Goal: Obtain resource: Obtain resource

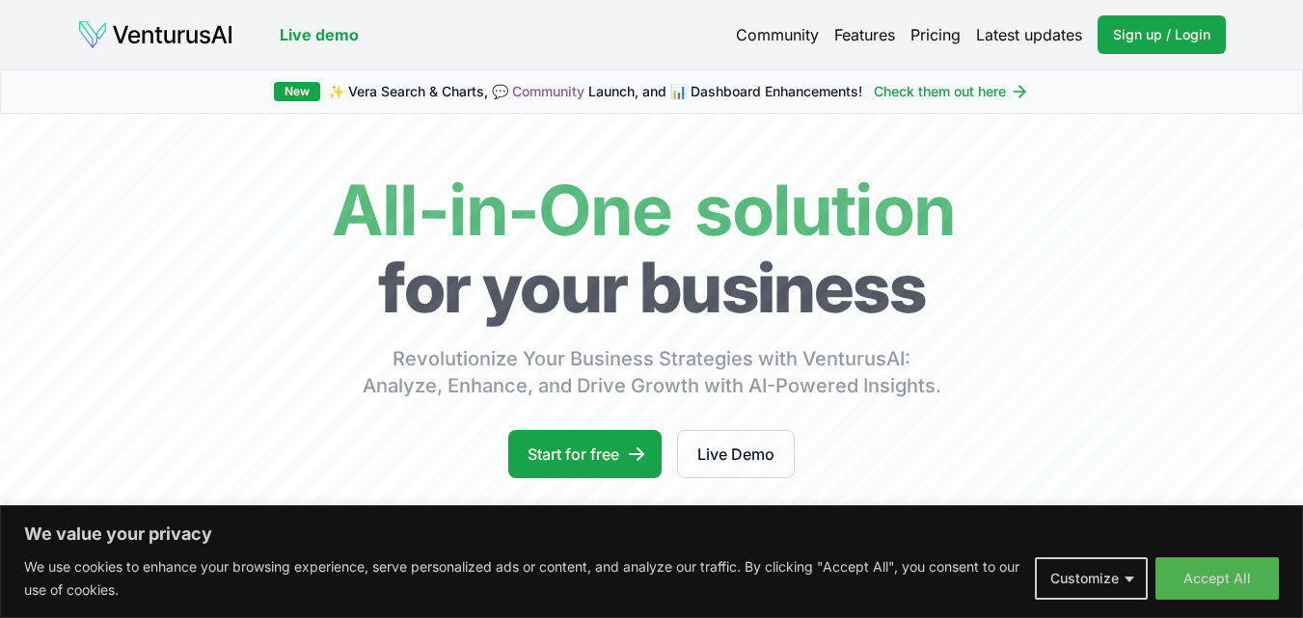
click at [1112, 574] on button "Customize" at bounding box center [1091, 578] width 113 height 42
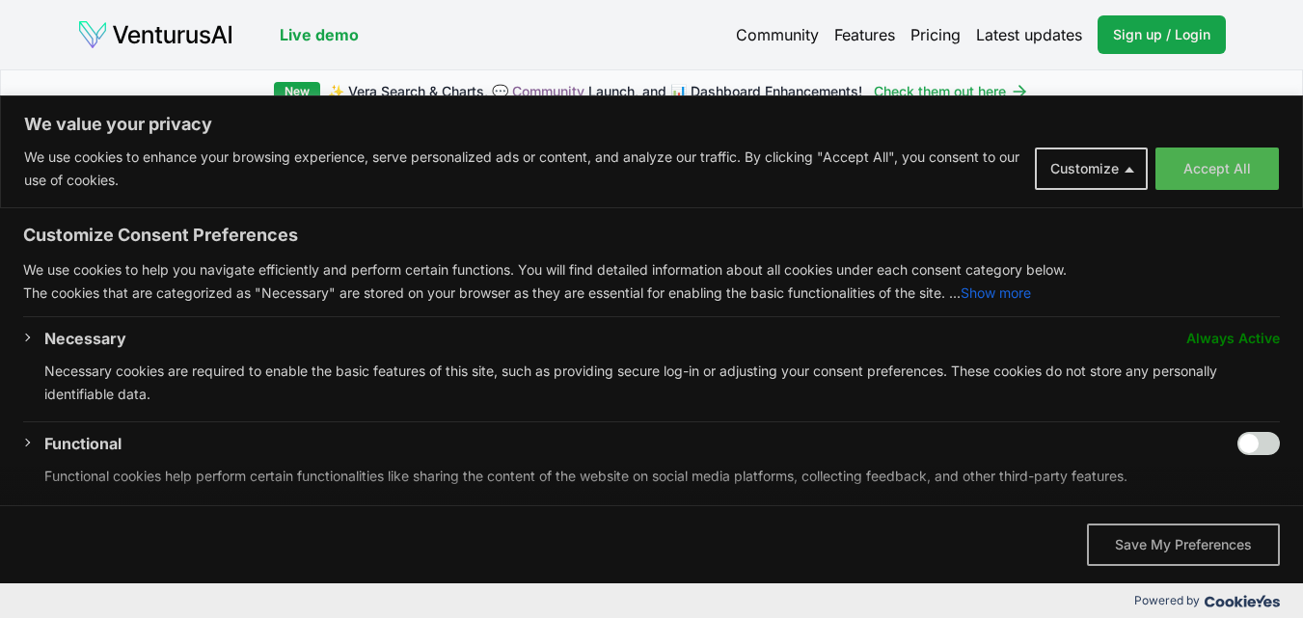
click at [1147, 542] on button "Save My Preferences" at bounding box center [1183, 545] width 193 height 42
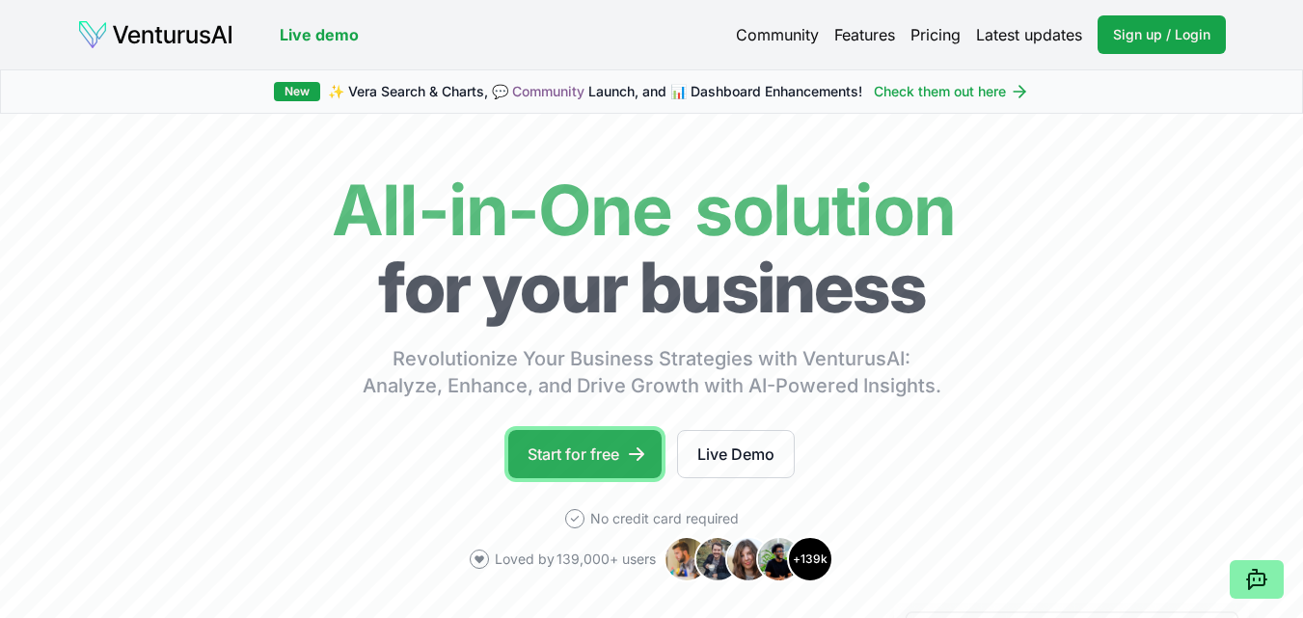
click at [577, 462] on link "Start for free" at bounding box center [584, 454] width 153 height 48
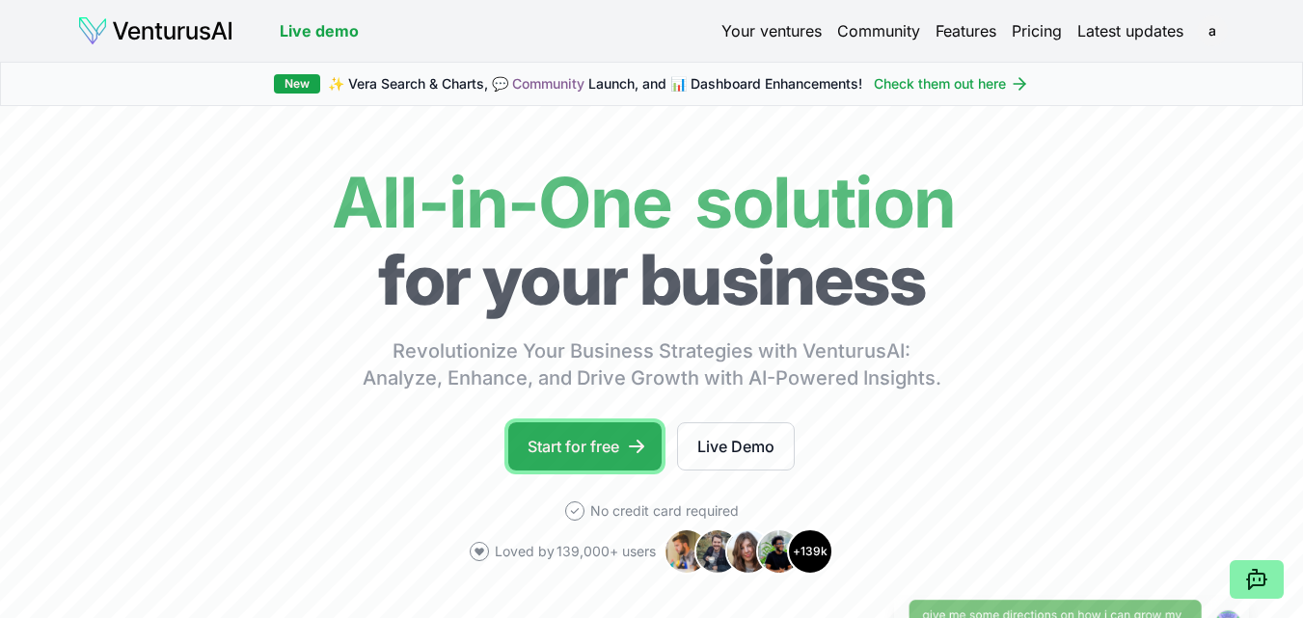
click at [569, 459] on link "Start for free" at bounding box center [584, 446] width 153 height 48
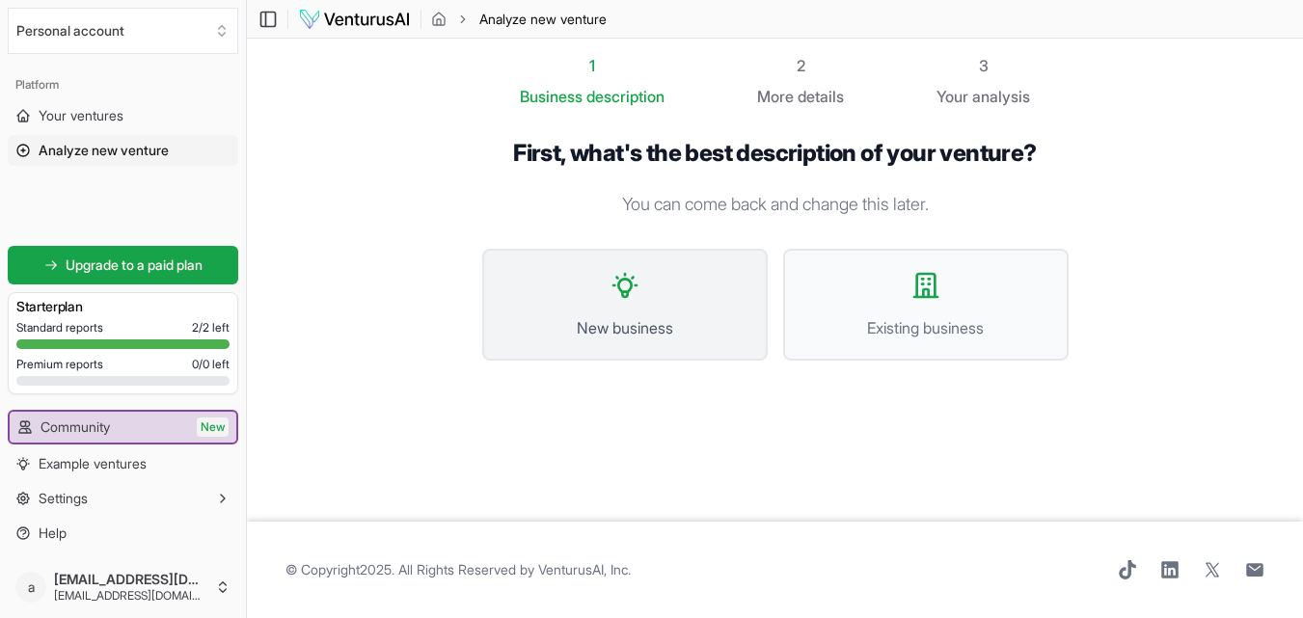
click at [660, 295] on button "New business" at bounding box center [624, 305] width 285 height 112
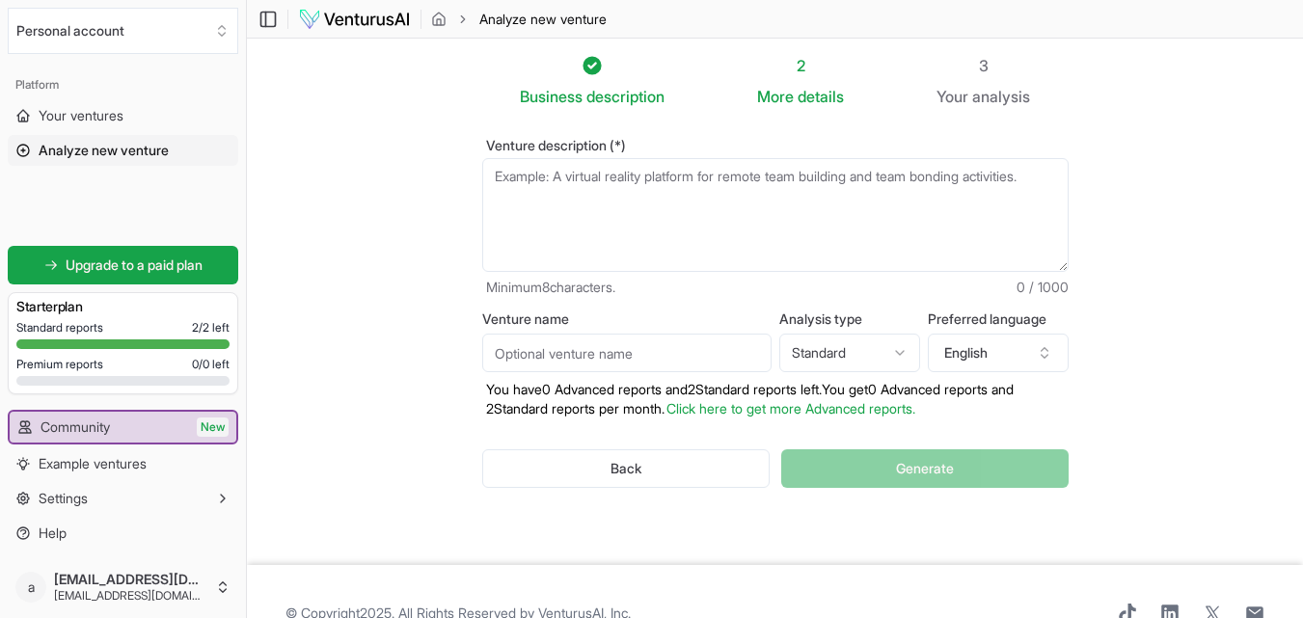
click at [593, 185] on textarea "Venture description (*)" at bounding box center [775, 215] width 586 height 114
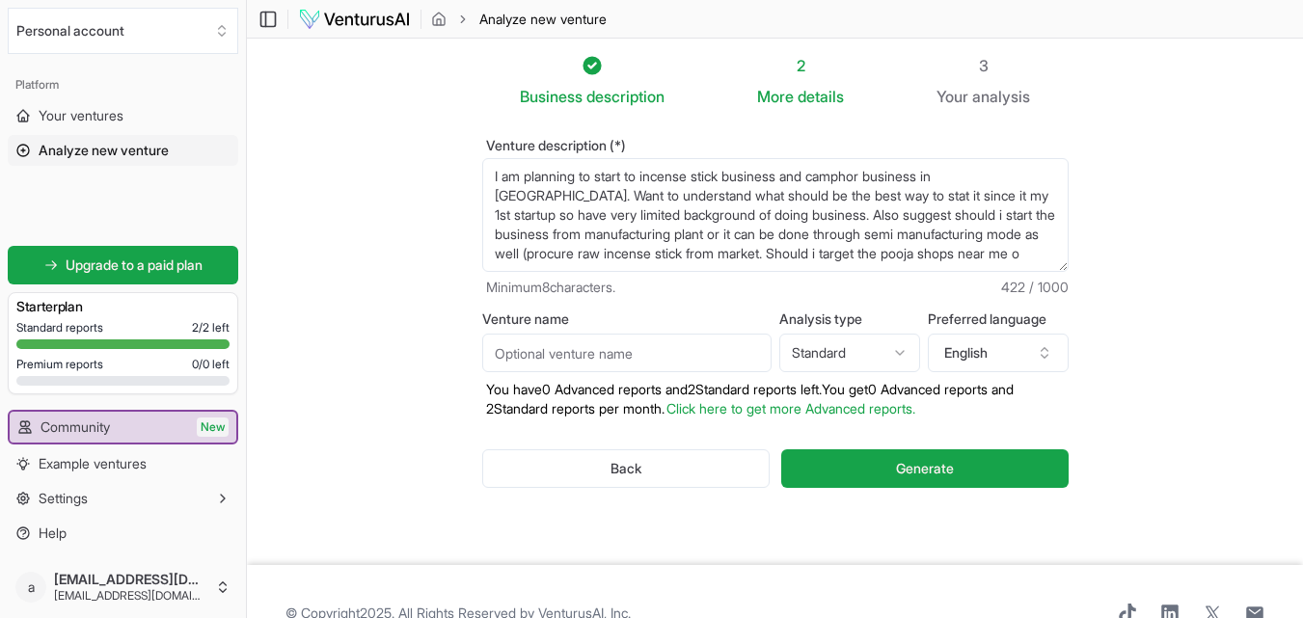
scroll to position [10, 0]
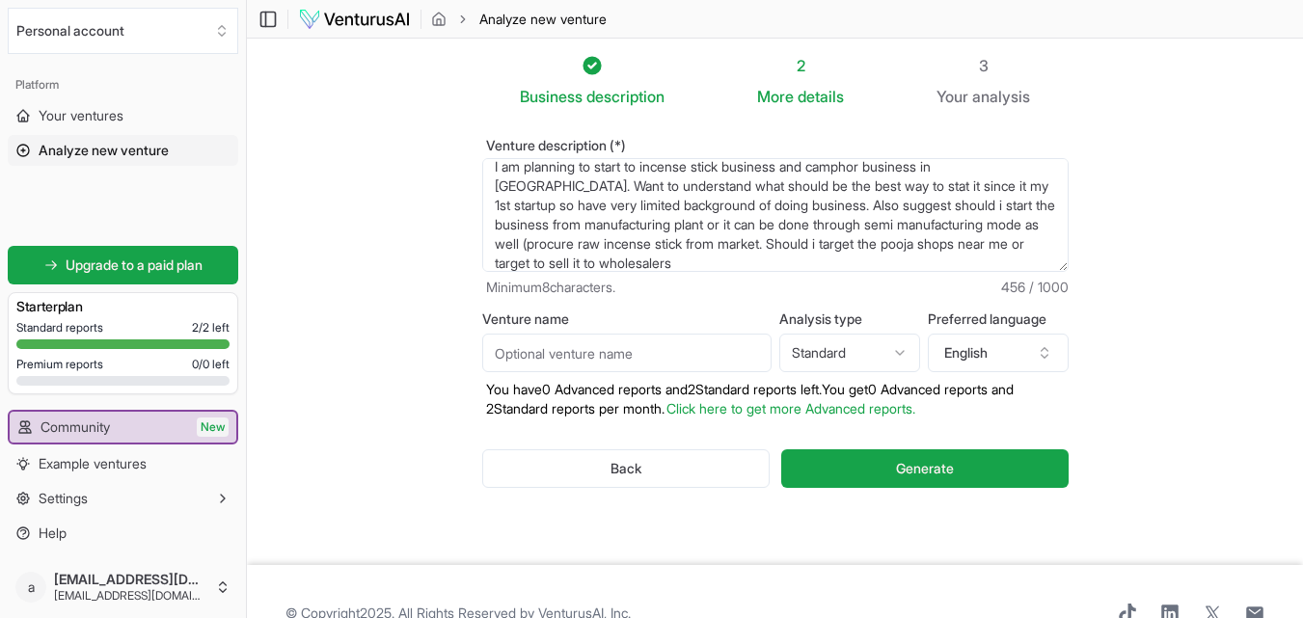
type textarea "I am planning to start to incense stick business and camphor business in [GEOGR…"
click at [873, 352] on html "We value your privacy We use cookies to enhance your browsing experience, serve…" at bounding box center [651, 309] width 1303 height 618
click at [897, 355] on html "We value your privacy We use cookies to enhance your browsing experience, serve…" at bounding box center [651, 309] width 1303 height 618
click at [1012, 358] on button "English" at bounding box center [998, 353] width 141 height 39
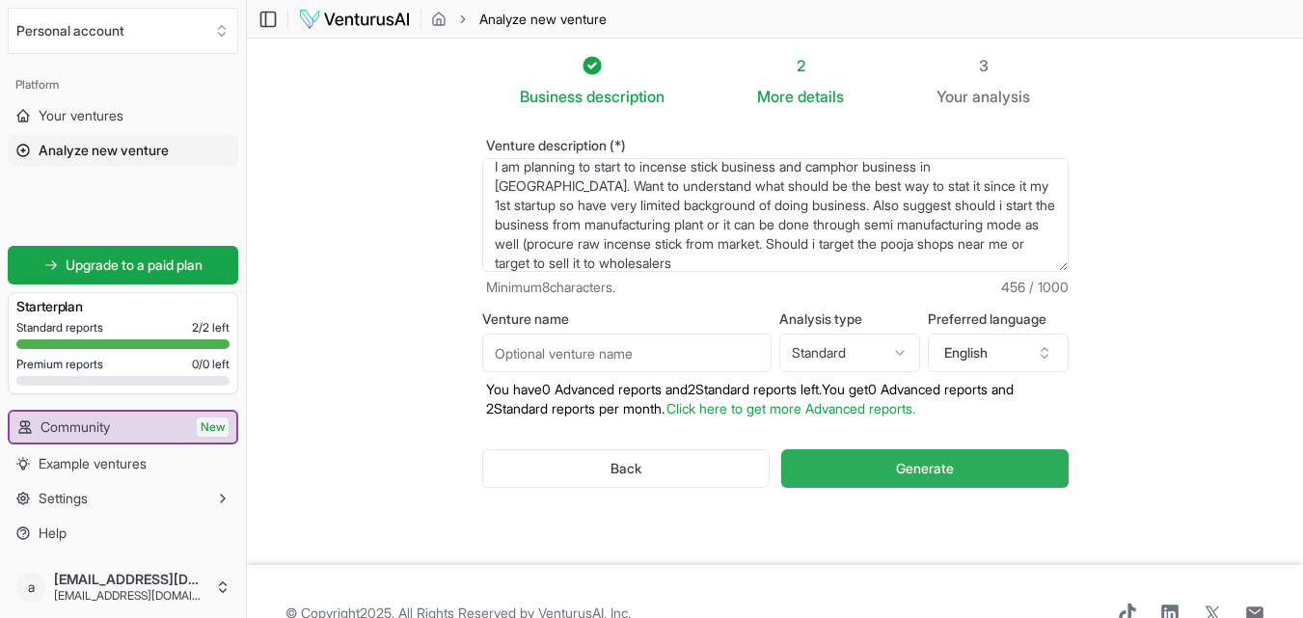
click at [1175, 283] on section "Business description 2 More details 3 Your analysis Venture description (*) I a…" at bounding box center [775, 302] width 1056 height 526
click at [909, 468] on span "Generate" at bounding box center [925, 468] width 58 height 19
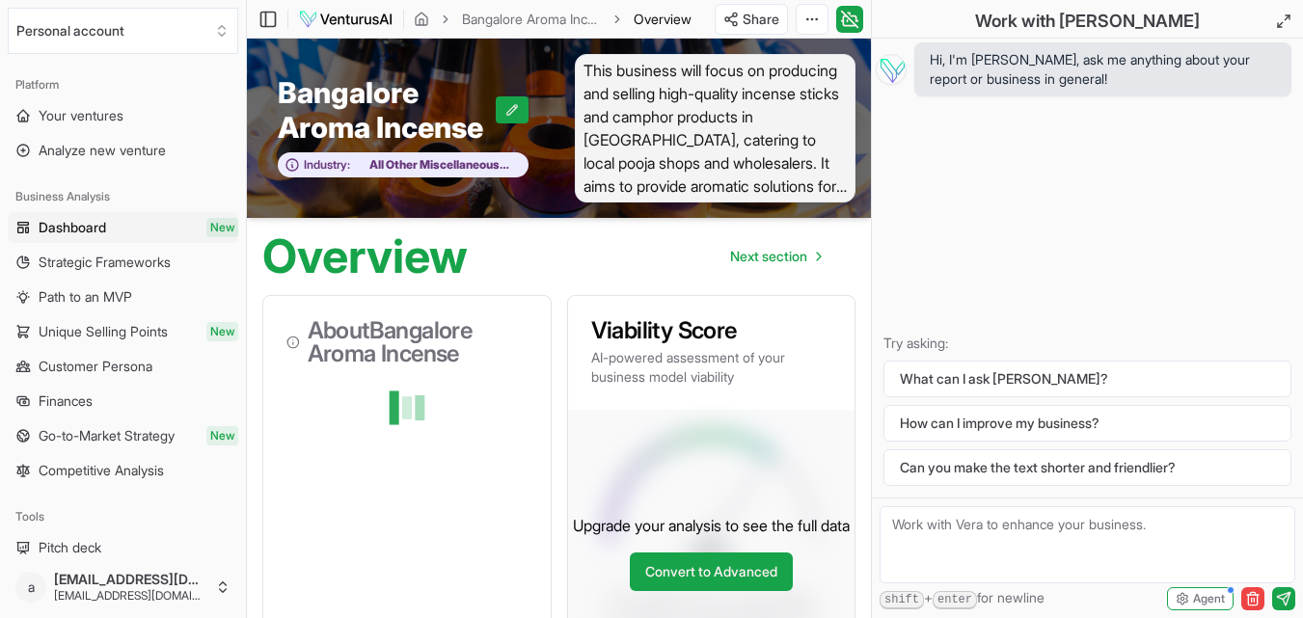
click at [653, 108] on span "This business will focus on producing and selling high-quality incense sticks a…" at bounding box center [716, 128] width 282 height 148
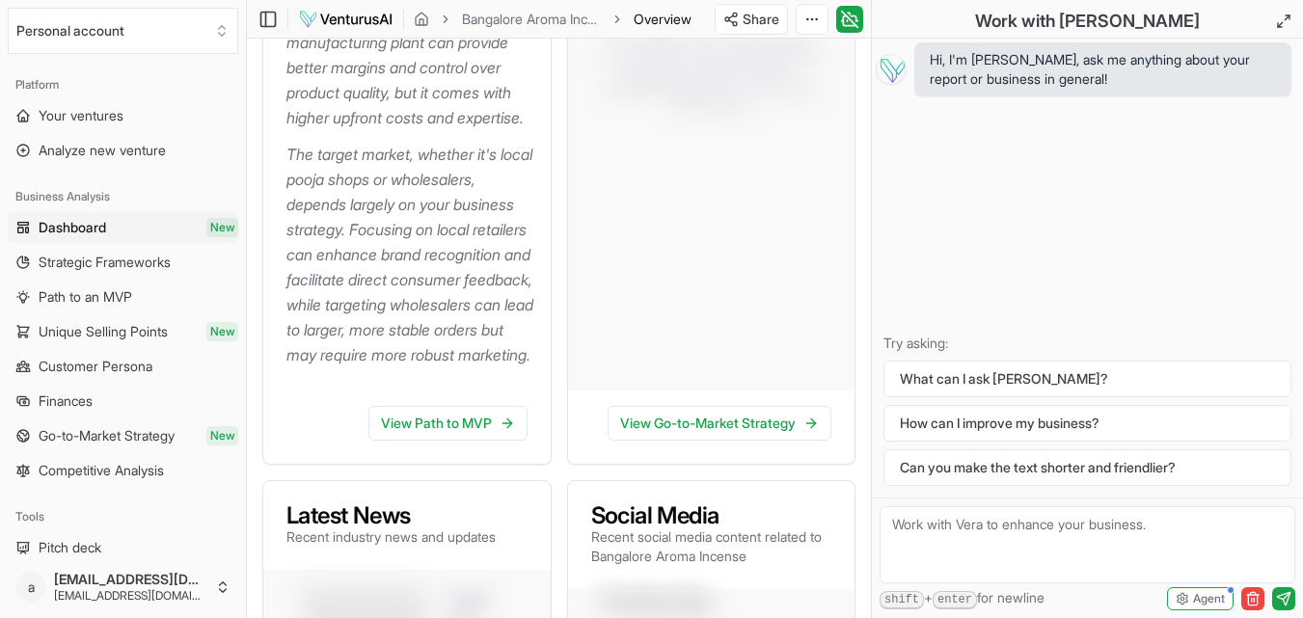
scroll to position [816, 0]
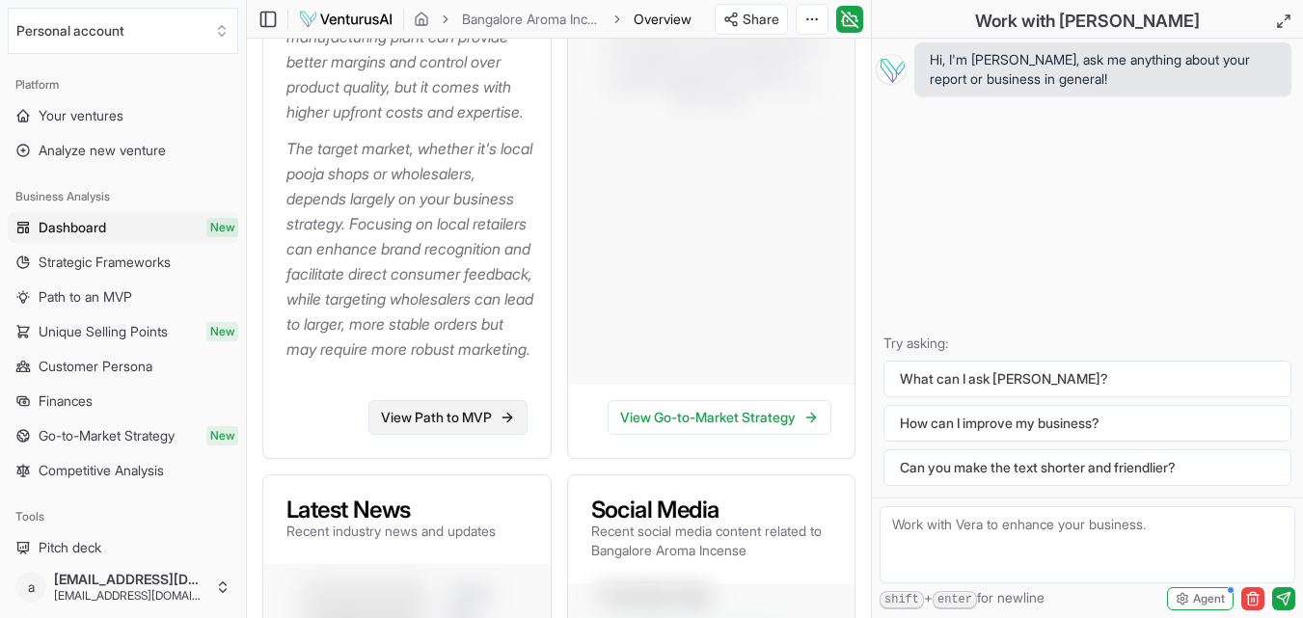
click at [462, 435] on link "View Path to MVP" at bounding box center [447, 417] width 159 height 35
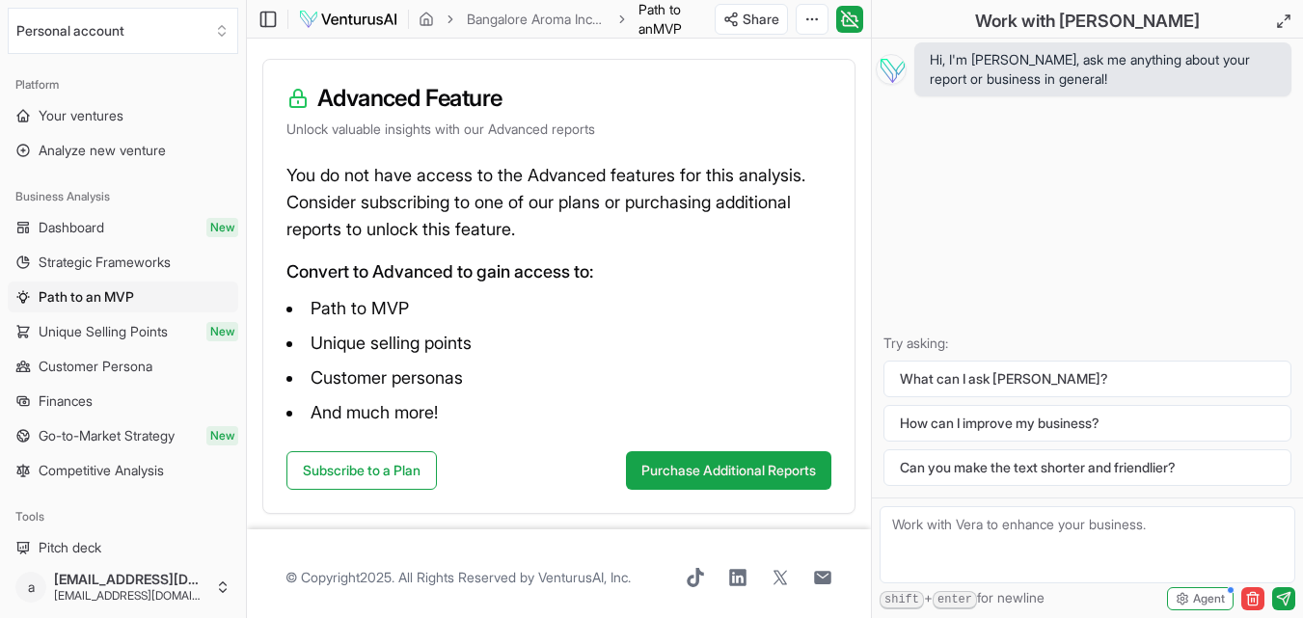
scroll to position [283, 0]
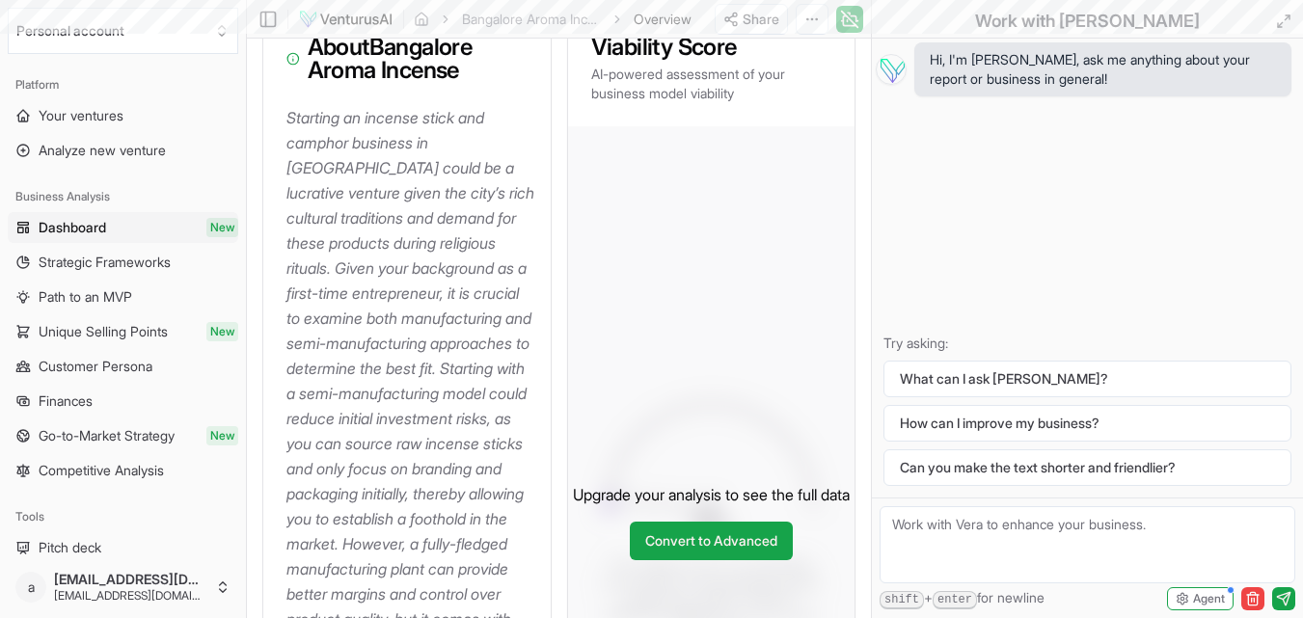
scroll to position [816, 0]
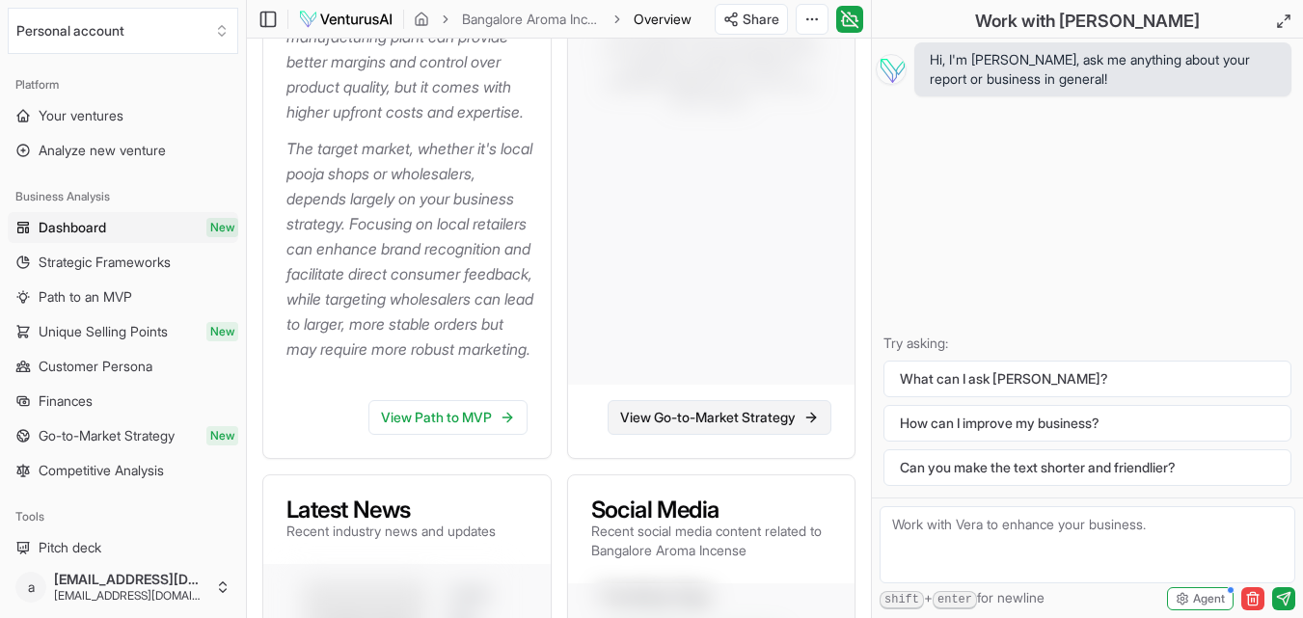
click at [677, 435] on link "View Go-to-Market Strategy" at bounding box center [719, 417] width 224 height 35
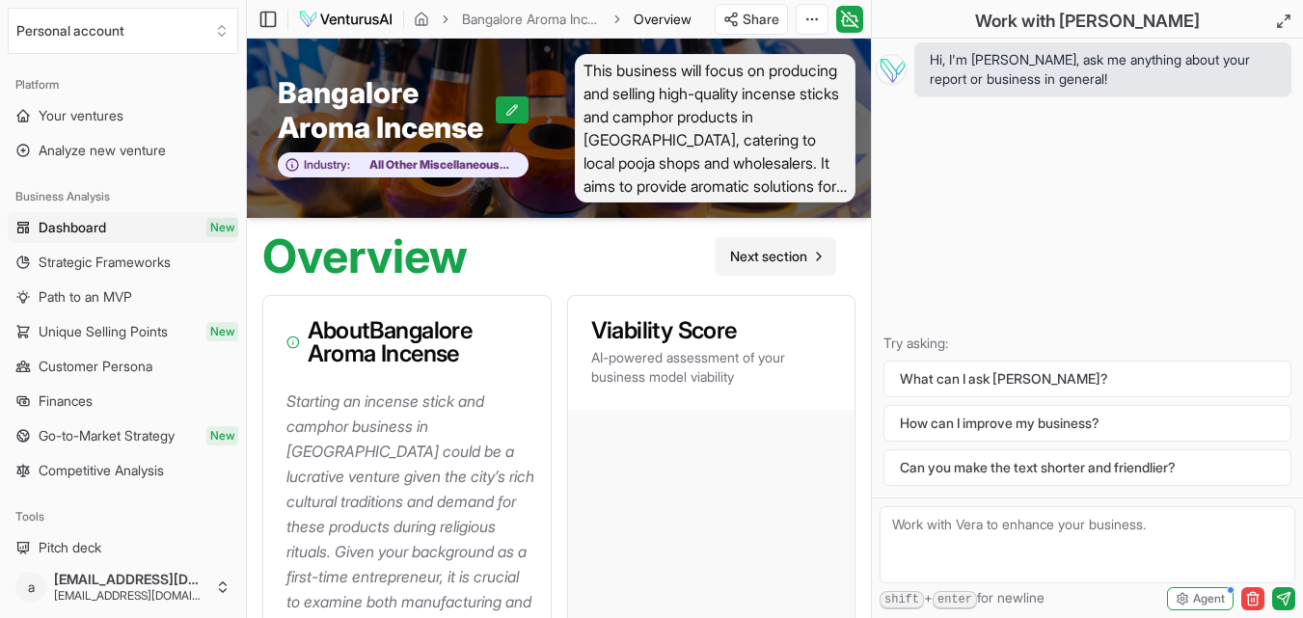
click at [747, 256] on span "Next section" at bounding box center [768, 256] width 77 height 19
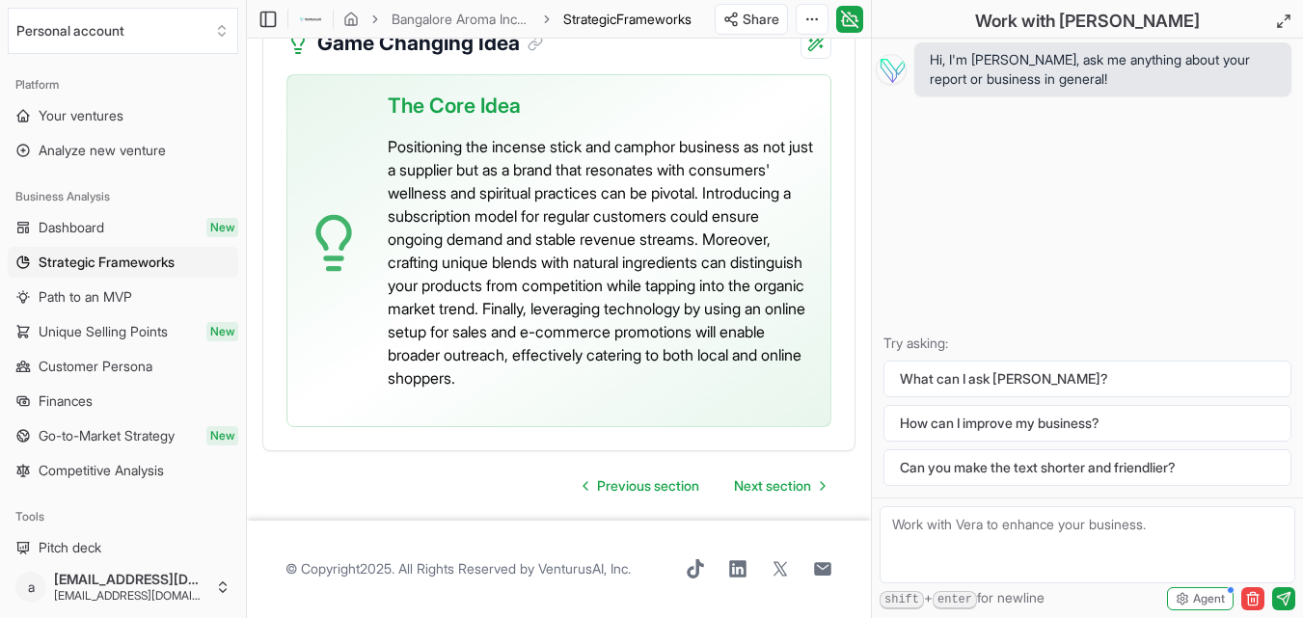
scroll to position [5616, 0]
click at [750, 496] on span "Next section" at bounding box center [772, 485] width 77 height 19
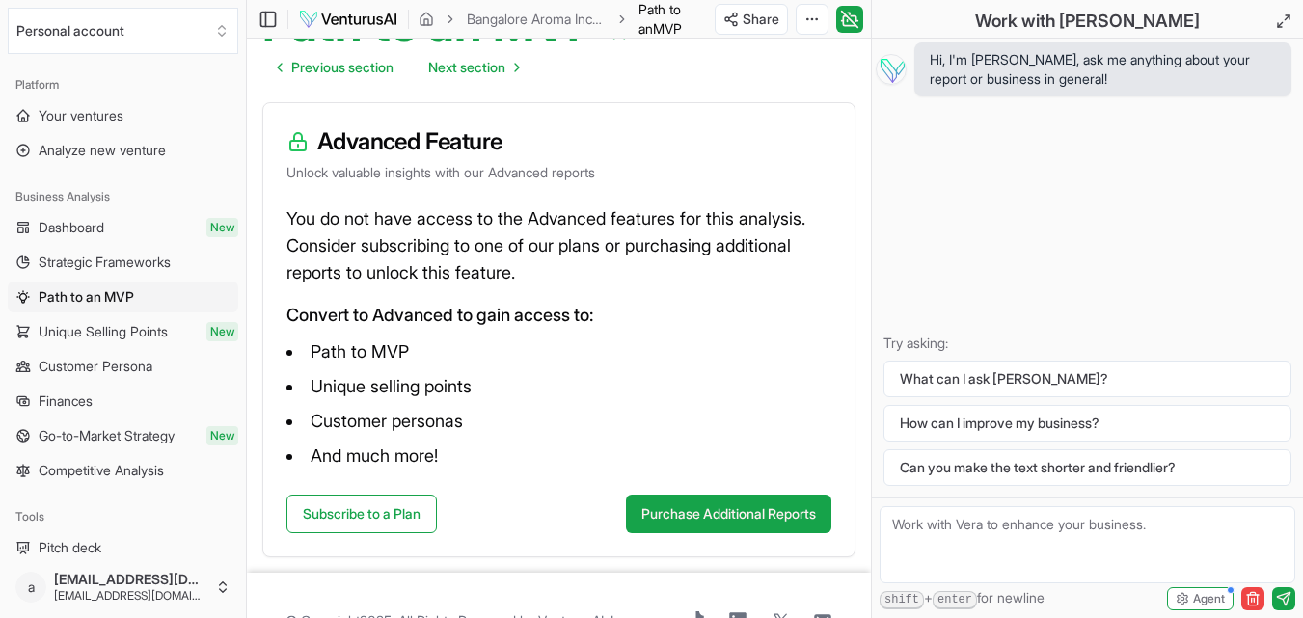
scroll to position [283, 0]
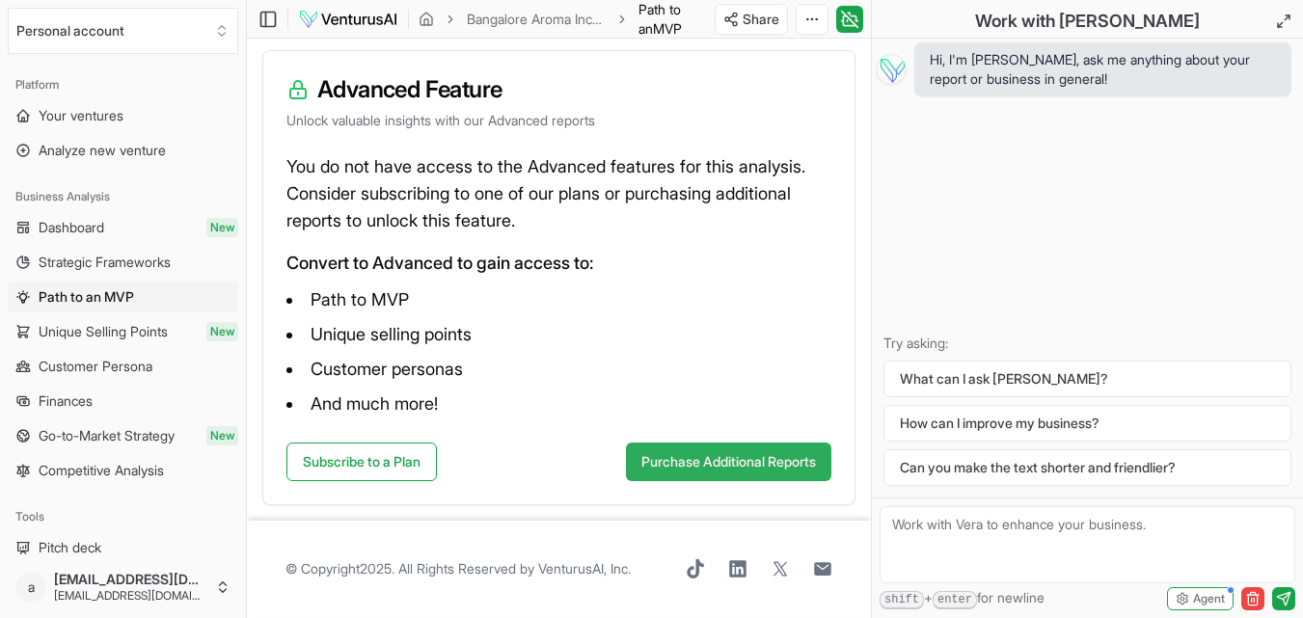
click at [670, 457] on button "Purchase Additional Reports" at bounding box center [728, 462] width 205 height 39
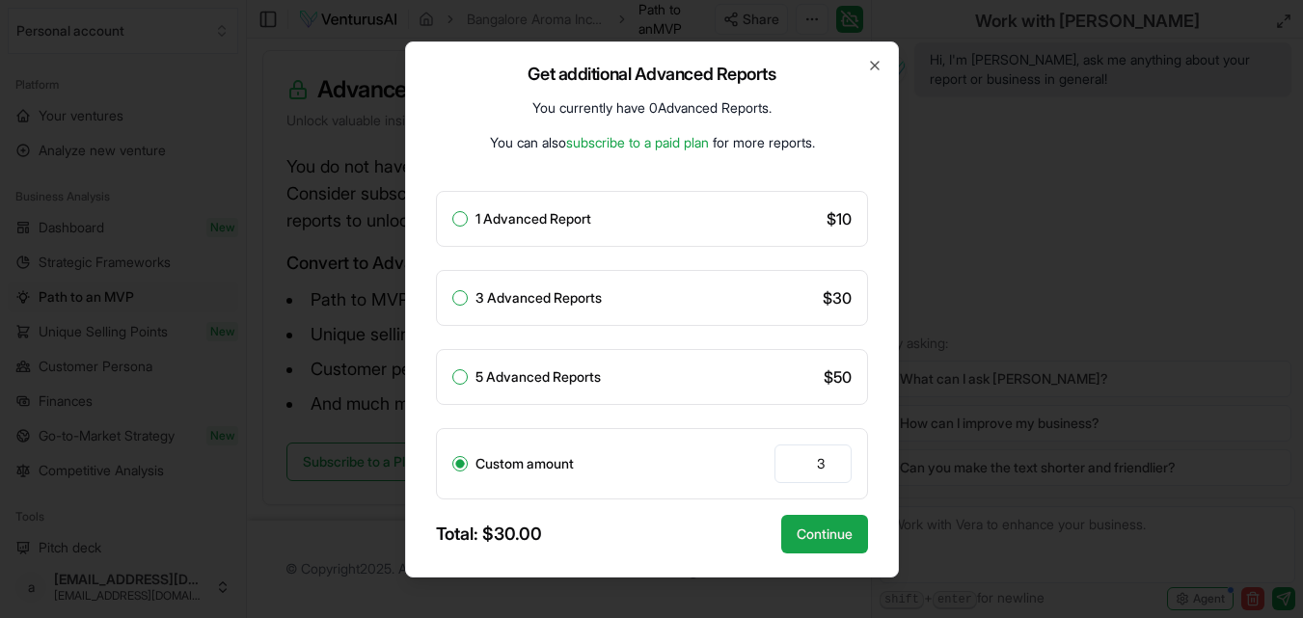
scroll to position [0, 0]
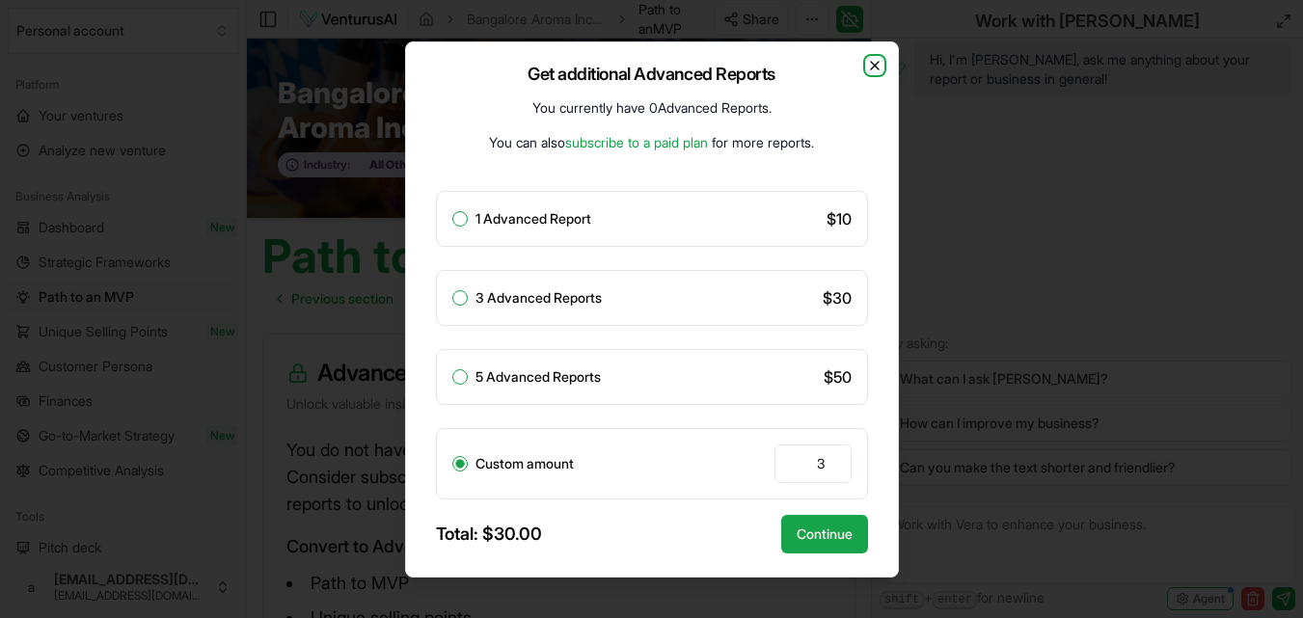
click at [876, 66] on icon "button" at bounding box center [874, 65] width 15 height 15
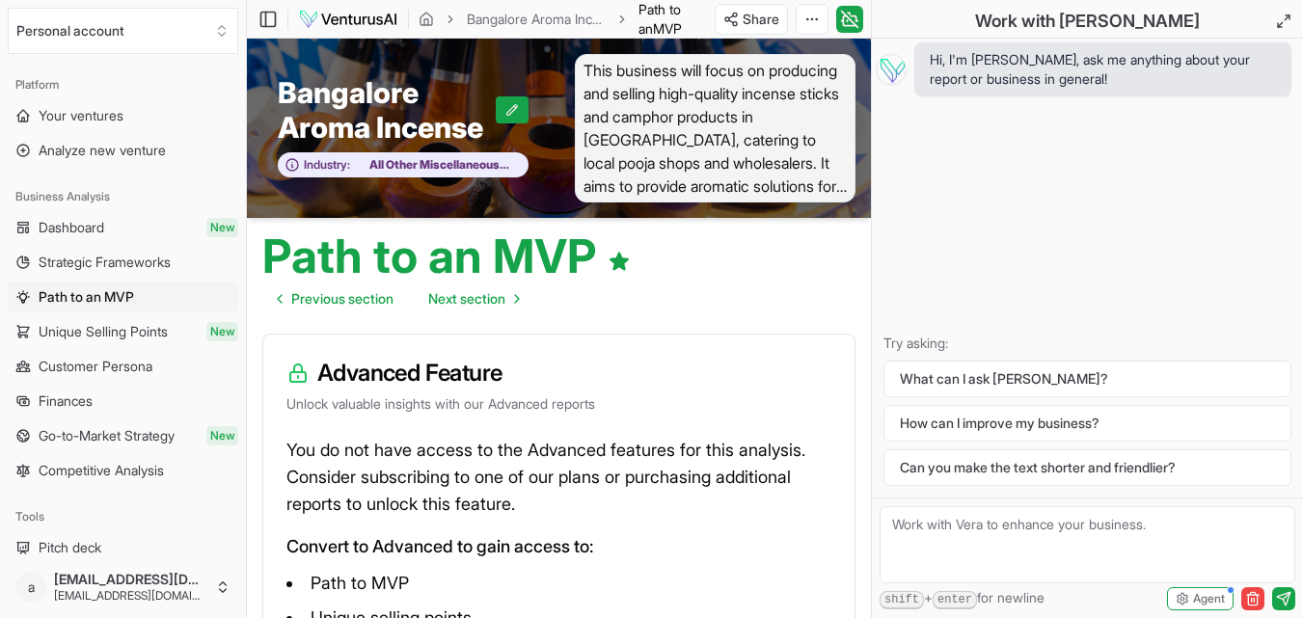
scroll to position [283, 0]
